Goal: Navigation & Orientation: Find specific page/section

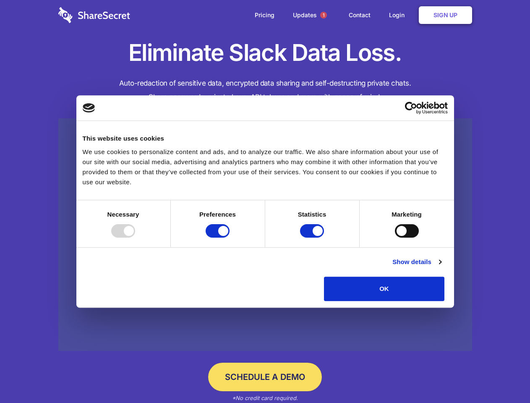
click at [135, 237] on div at bounding box center [123, 230] width 24 height 13
click at [229, 237] on input "Preferences" at bounding box center [218, 230] width 24 height 13
checkbox input "false"
click at [313, 237] on input "Statistics" at bounding box center [312, 230] width 24 height 13
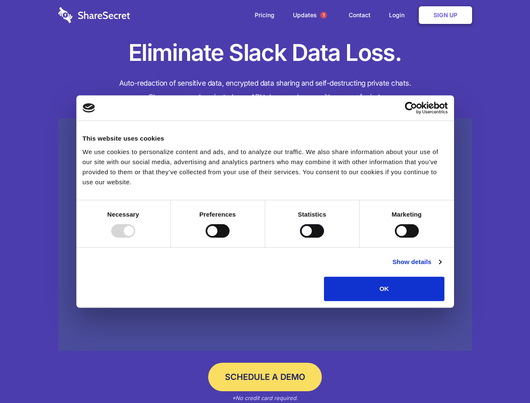
checkbox input "false"
click at [395, 237] on input "Marketing" at bounding box center [407, 230] width 24 height 13
checkbox input "true"
click at [441, 267] on link "Show details" at bounding box center [416, 262] width 49 height 10
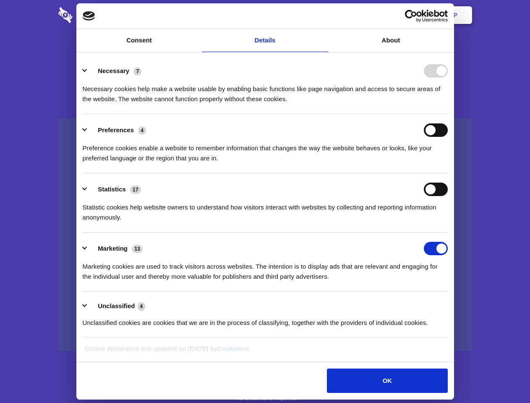
click at [448, 114] on li "Necessary 7 Necessary cookies help make a website usable by enabling basic func…" at bounding box center [265, 84] width 365 height 59
click at [323, 15] on span "1" at bounding box center [323, 15] width 7 height 7
